Goal: Task Accomplishment & Management: Manage account settings

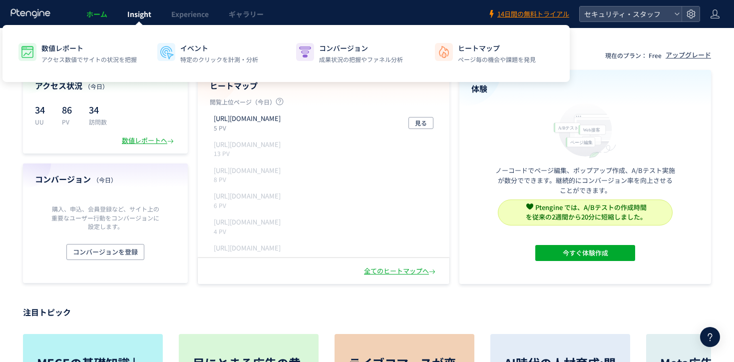
click at [134, 15] on span "Insight" at bounding box center [139, 14] width 24 height 10
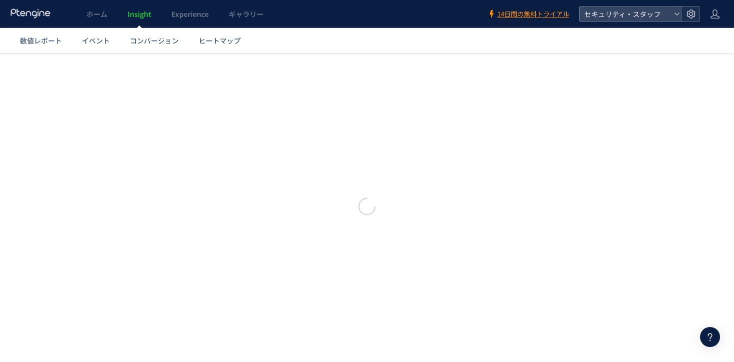
click at [695, 15] on use at bounding box center [691, 13] width 8 height 8
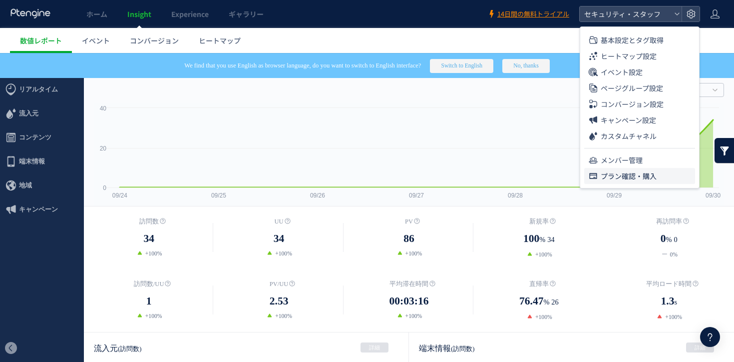
click at [654, 170] on span "プラン確認・購入" at bounding box center [629, 176] width 56 height 16
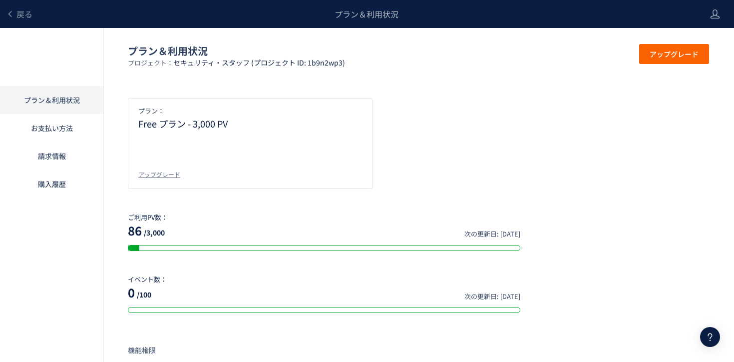
click at [24, 20] on div "戻る" at bounding box center [19, 14] width 26 height 28
click at [24, 5] on div "戻る" at bounding box center [19, 14] width 26 height 28
click at [27, 11] on span "戻る" at bounding box center [24, 14] width 16 height 12
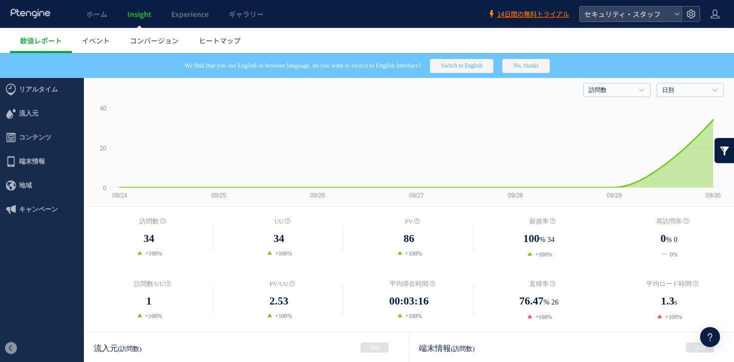
click at [688, 12] on icon at bounding box center [691, 14] width 10 height 10
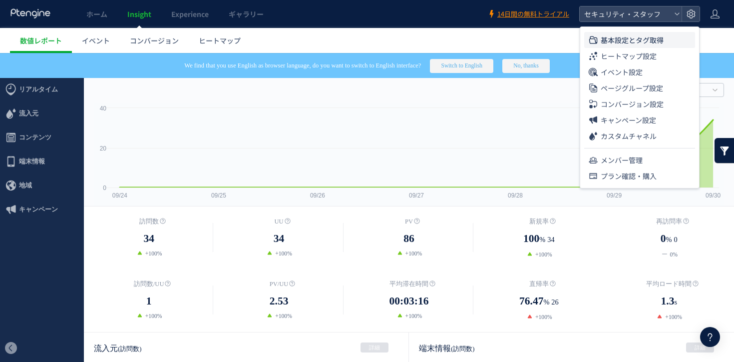
click at [643, 40] on span "基本設定とタグ取得" at bounding box center [632, 40] width 63 height 16
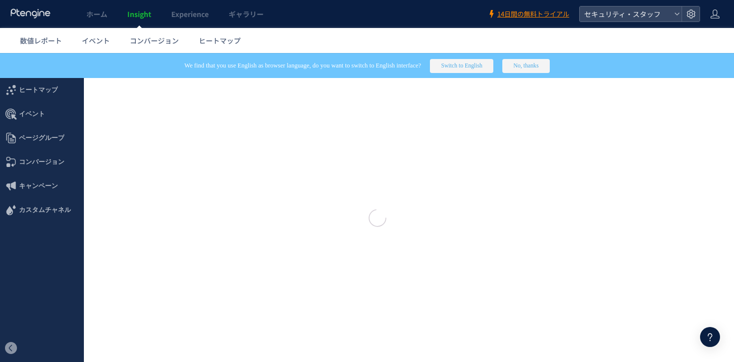
type input "**********"
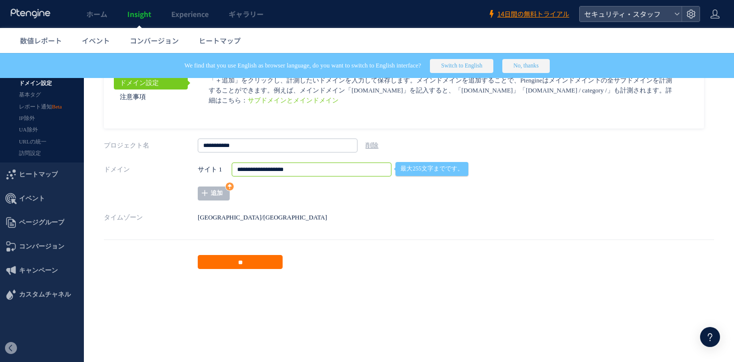
drag, startPoint x: 354, startPoint y: 167, endPoint x: 201, endPoint y: 167, distance: 152.9
click at [201, 167] on div "**********" at bounding box center [398, 169] width 400 height 14
click at [299, 107] on div "ドメイン設定 注意事項 サブドメインとメインドメイン ページグループを" at bounding box center [404, 96] width 601 height 63
click at [550, 62] on button "No, thanks" at bounding box center [526, 66] width 47 height 14
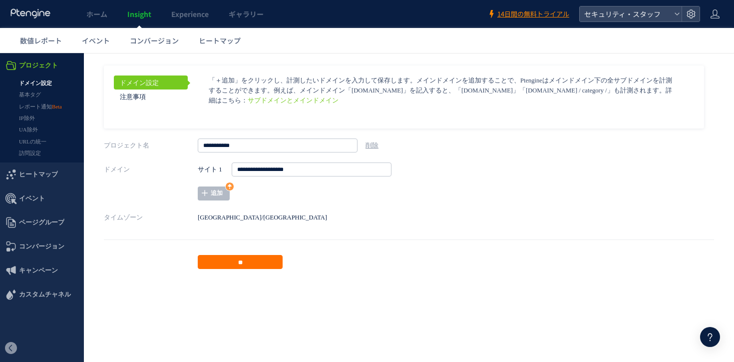
drag, startPoint x: 318, startPoint y: 84, endPoint x: 522, endPoint y: 126, distance: 208.6
click at [522, 126] on div "ドメイン設定 注意事項 サブドメインとメインドメイン ページグループを" at bounding box center [404, 96] width 601 height 63
